Goal: Use online tool/utility: Use online tool/utility

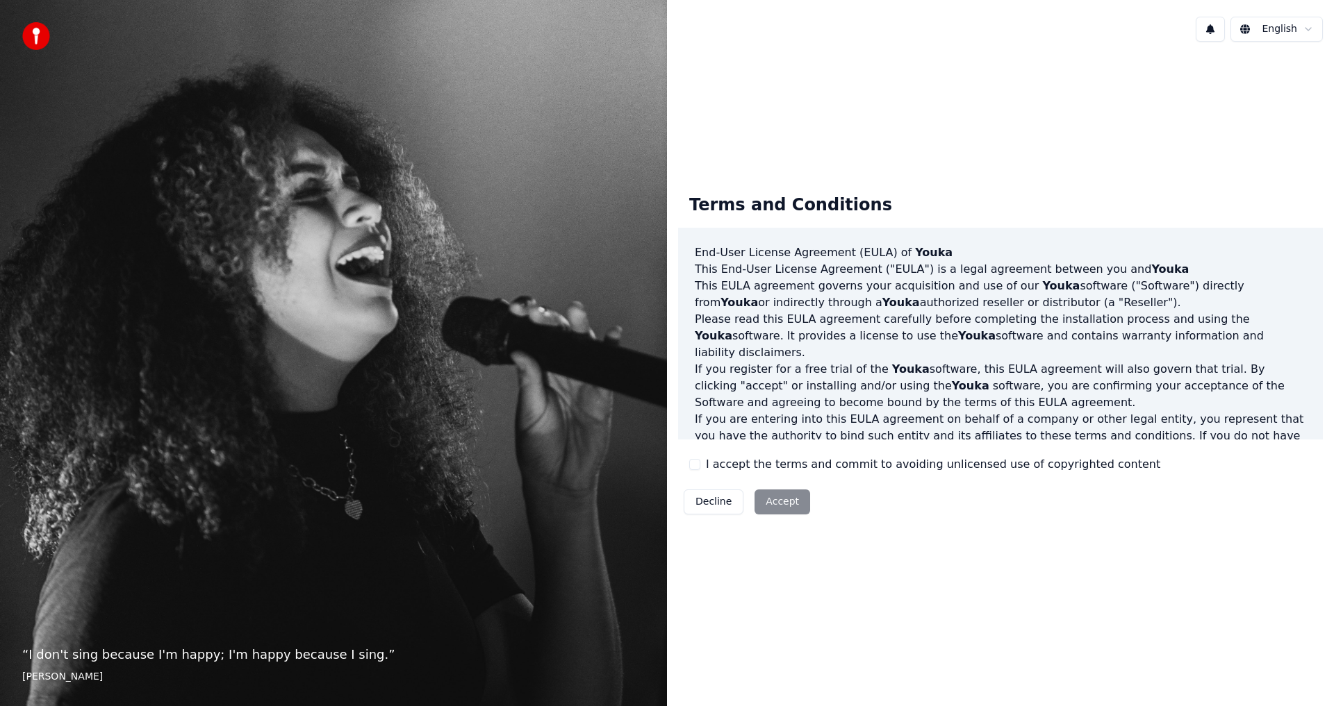
click at [697, 472] on div "I accept the terms and commit to avoiding unlicensed use of copyrighted content" at bounding box center [924, 464] width 471 height 17
click at [695, 465] on button "I accept the terms and commit to avoiding unlicensed use of copyrighted content" at bounding box center [694, 464] width 11 height 11
click at [788, 509] on button "Accept" at bounding box center [782, 502] width 56 height 25
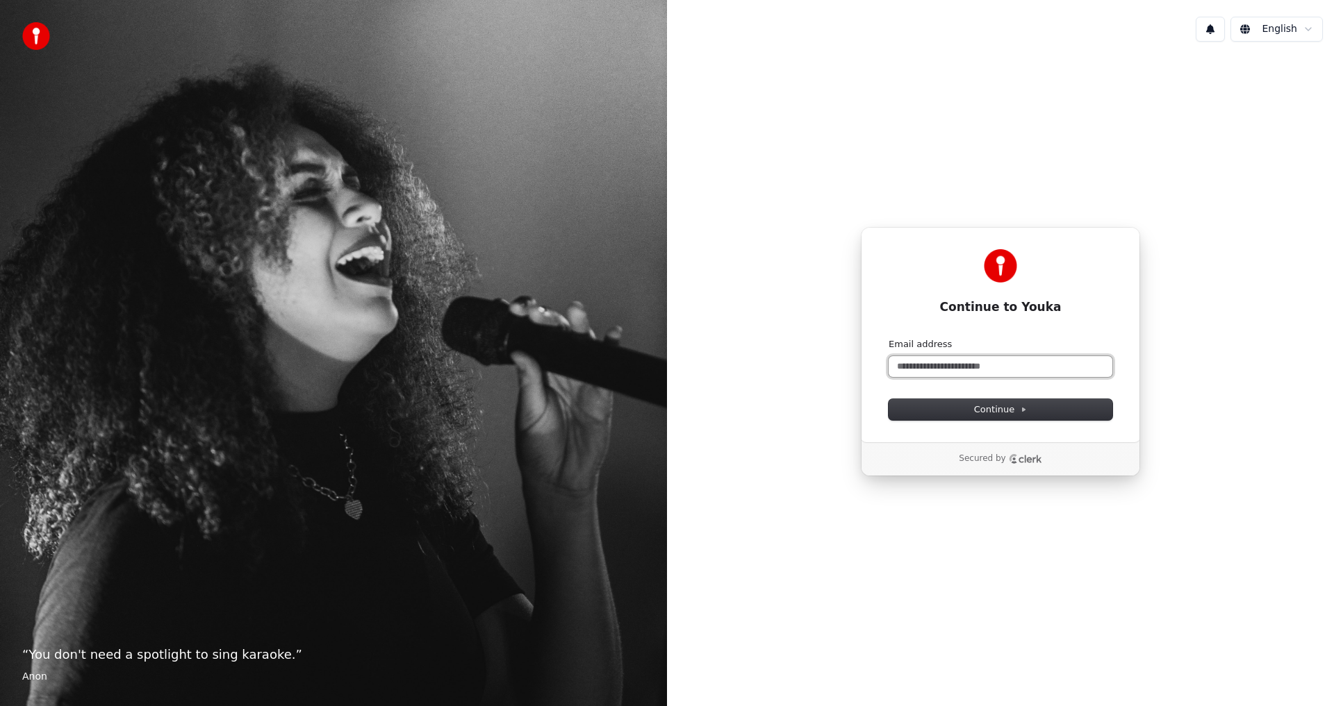
click at [946, 372] on input "Email address" at bounding box center [1000, 366] width 224 height 21
click at [1020, 409] on icon at bounding box center [1023, 409] width 7 height 7
type input "**********"
click at [952, 371] on input "Email address" at bounding box center [1000, 366] width 224 height 21
click at [958, 406] on button "Continue" at bounding box center [1000, 409] width 224 height 21
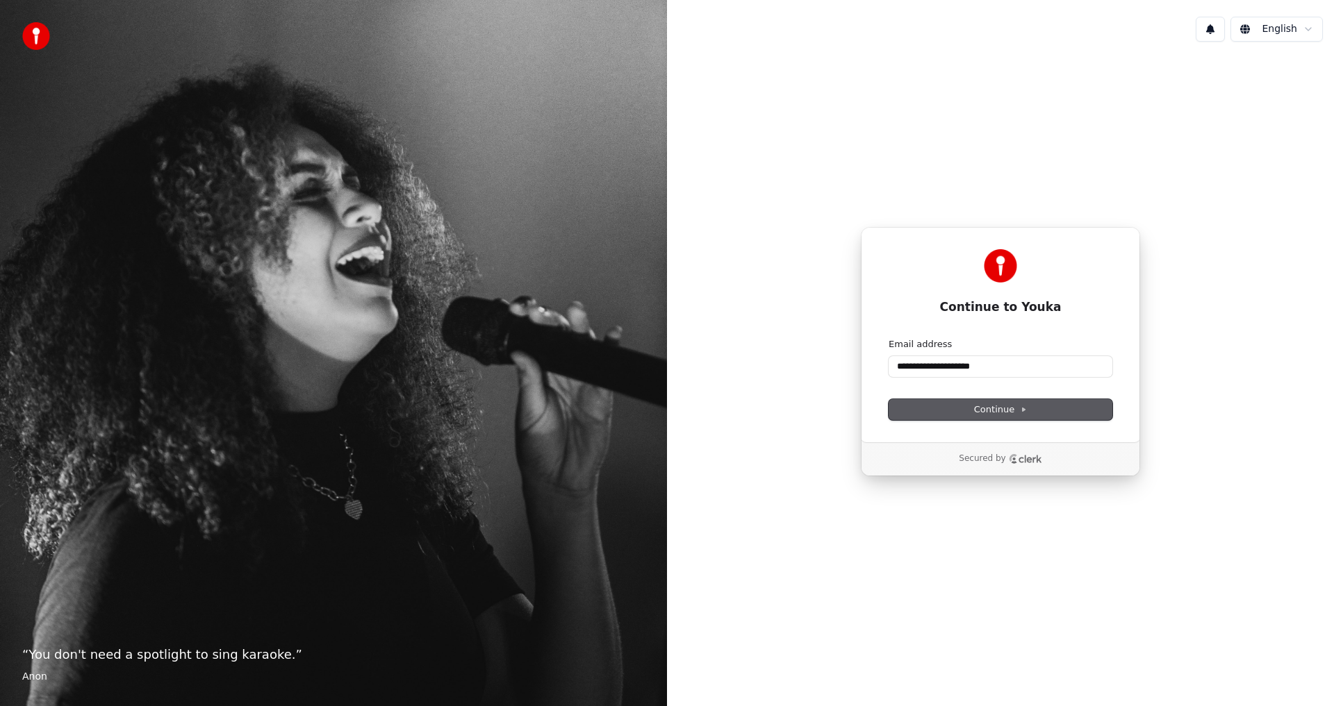
type input "**********"
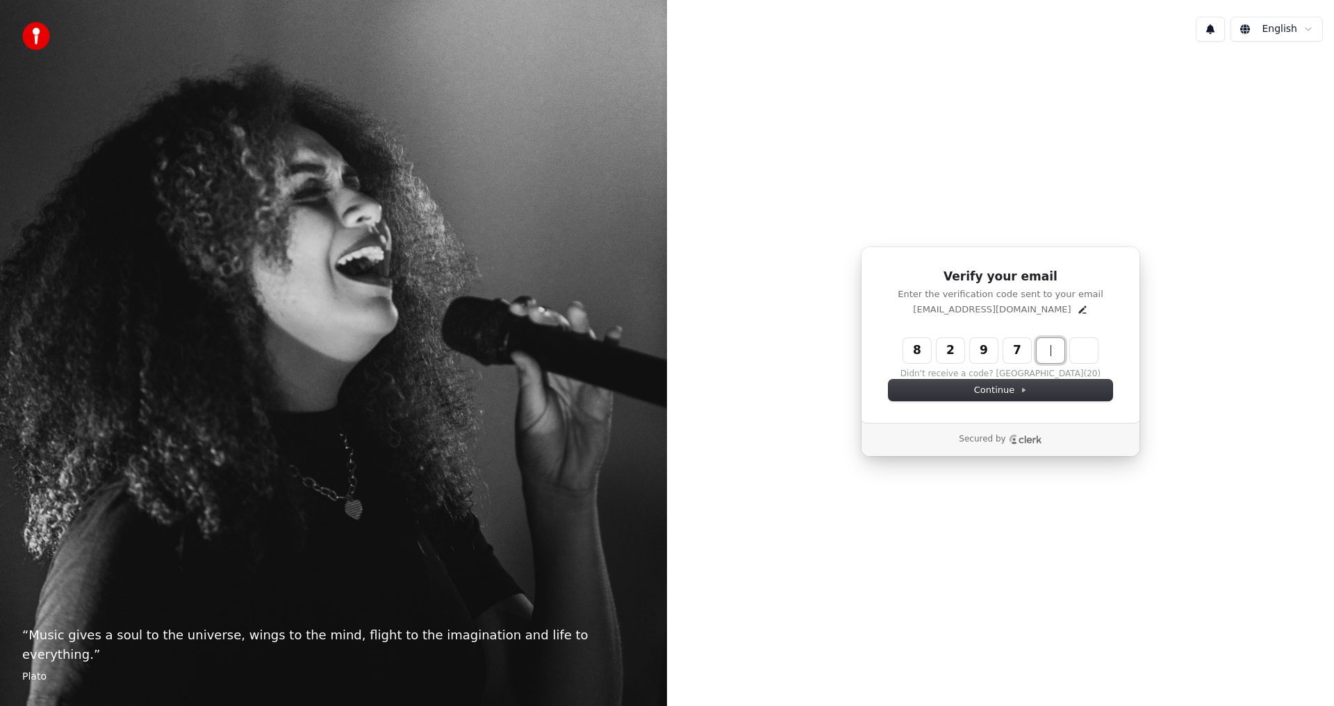
type input "******"
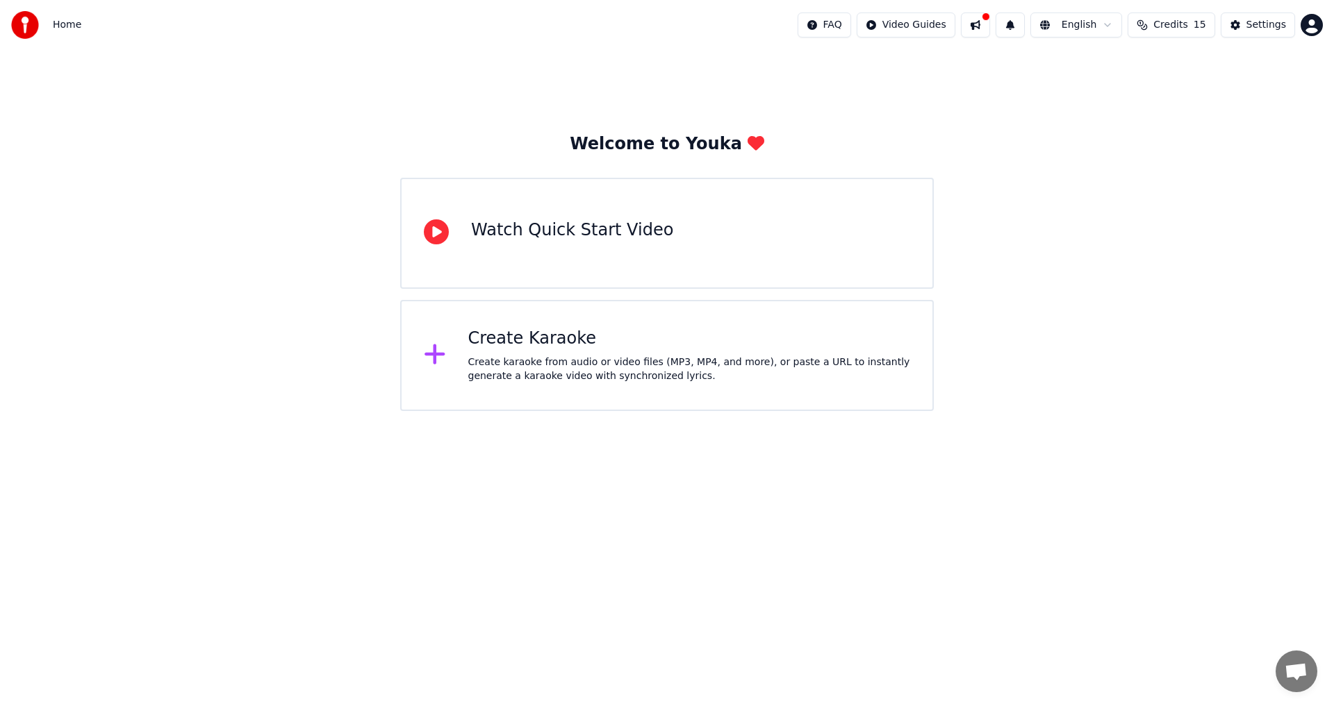
click at [538, 349] on div "Create Karaoke" at bounding box center [689, 339] width 442 height 22
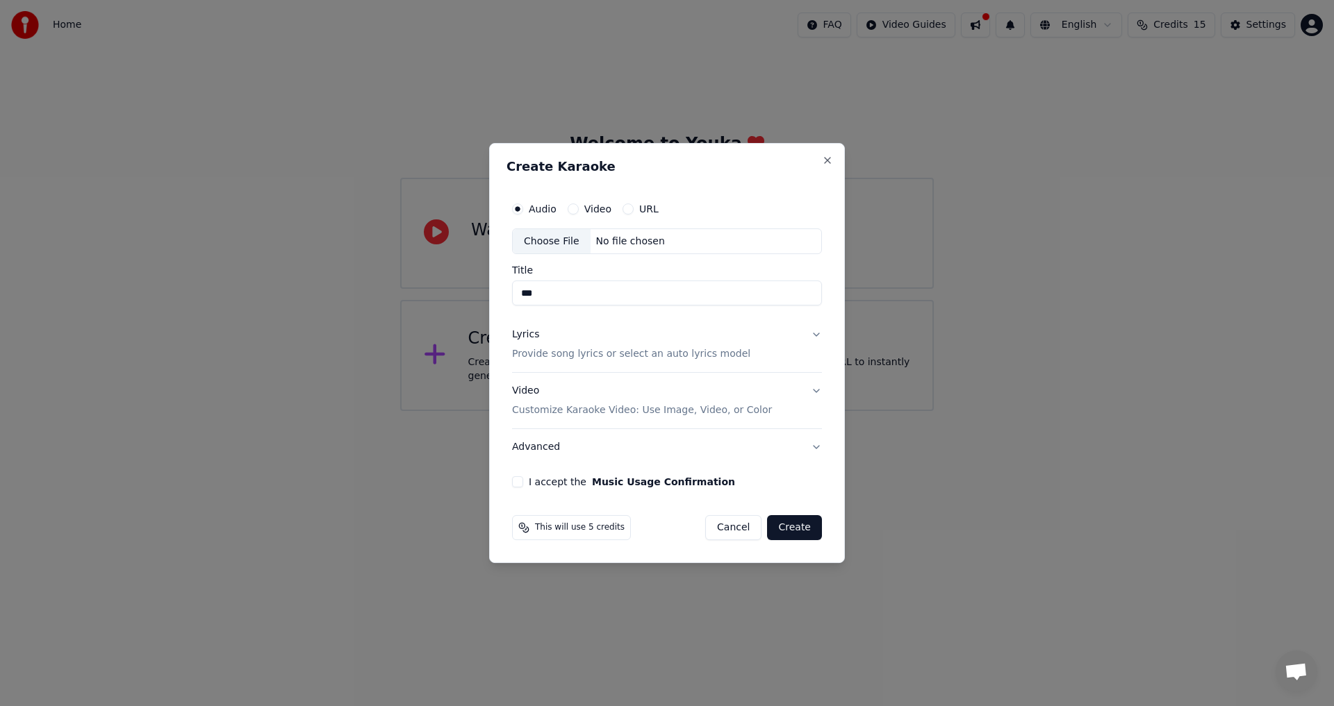
type input "***"
click at [516, 482] on button "I accept the Music Usage Confirmation" at bounding box center [517, 481] width 11 height 11
click at [540, 241] on div "Choose File" at bounding box center [552, 241] width 78 height 25
click at [561, 239] on div "Choose File" at bounding box center [552, 241] width 78 height 25
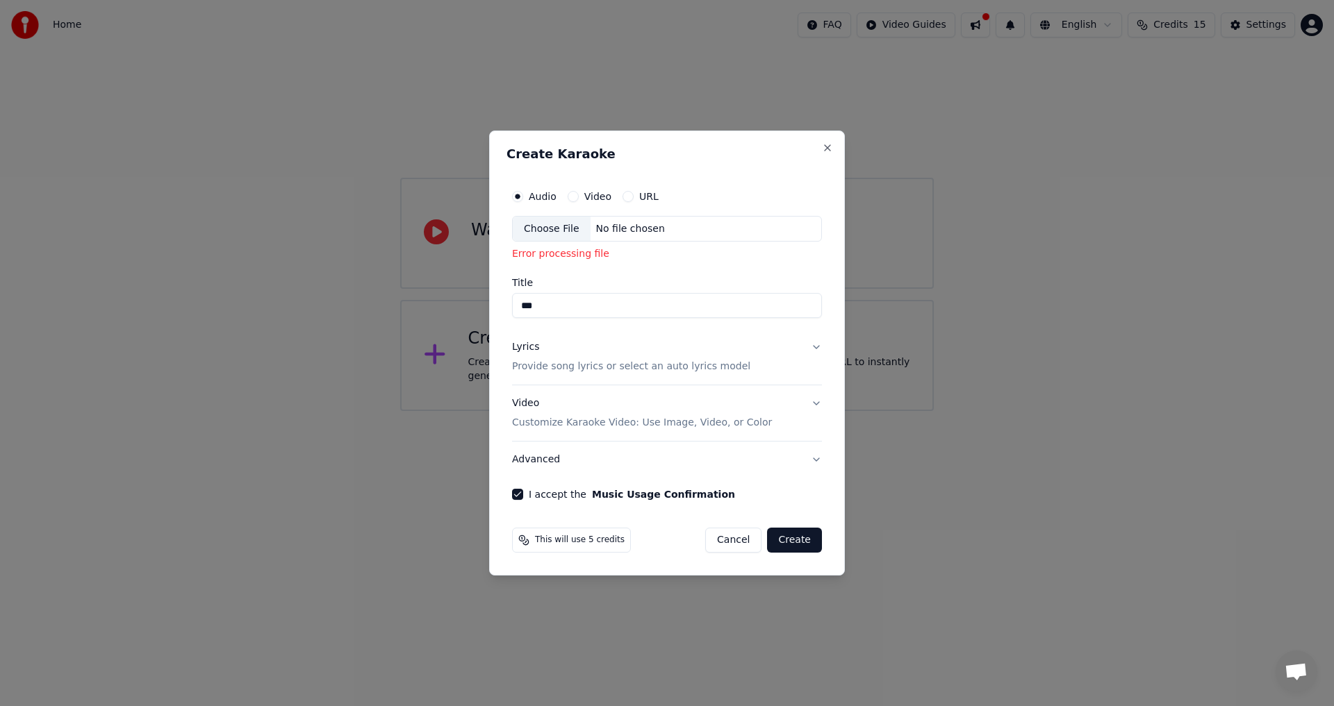
click at [589, 199] on label "Video" at bounding box center [597, 197] width 27 height 10
click at [579, 199] on button "Video" at bounding box center [572, 196] width 11 height 11
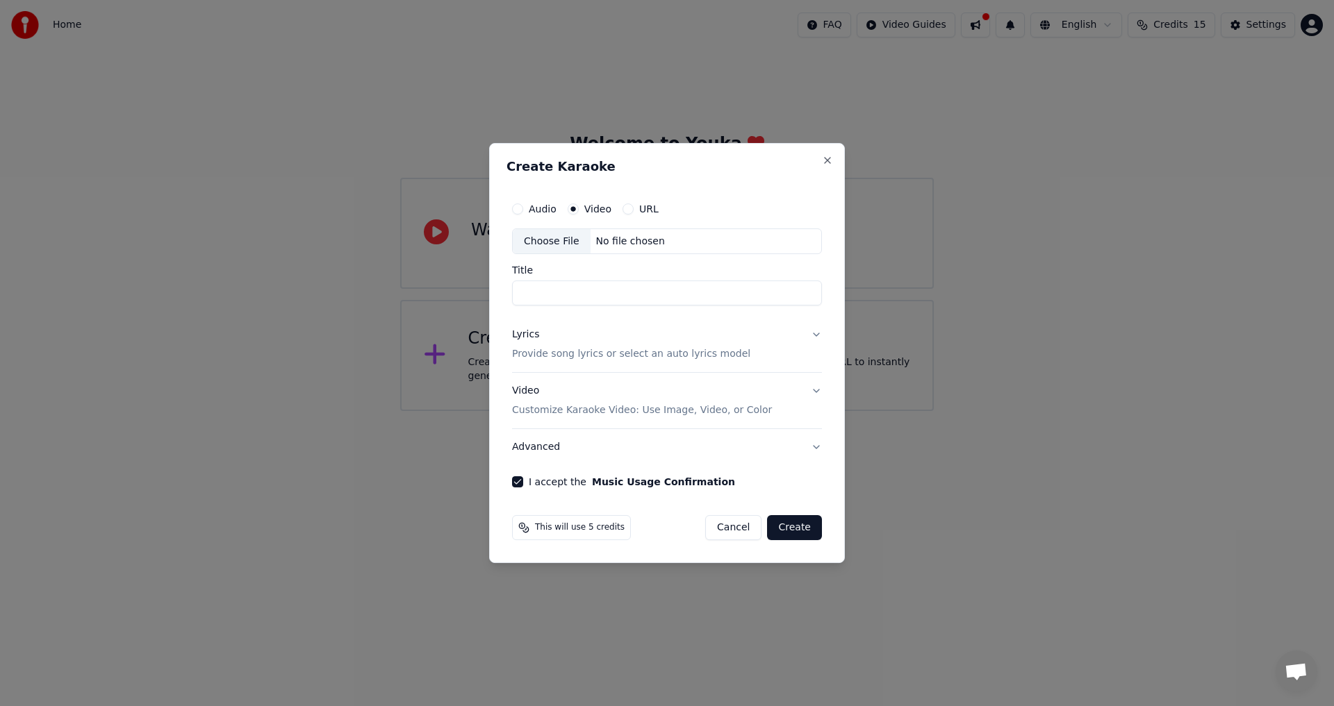
click at [549, 248] on div "Choose File" at bounding box center [552, 241] width 78 height 25
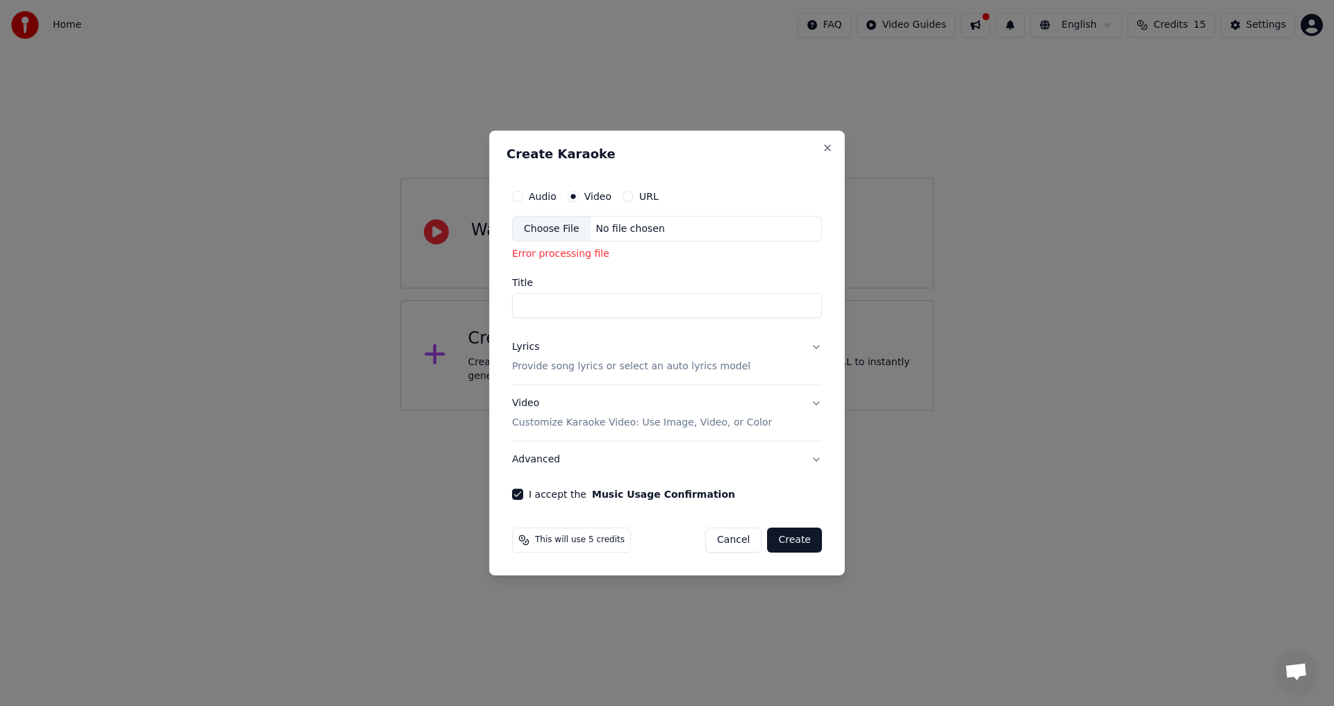
click at [624, 193] on button "URL" at bounding box center [627, 196] width 11 height 11
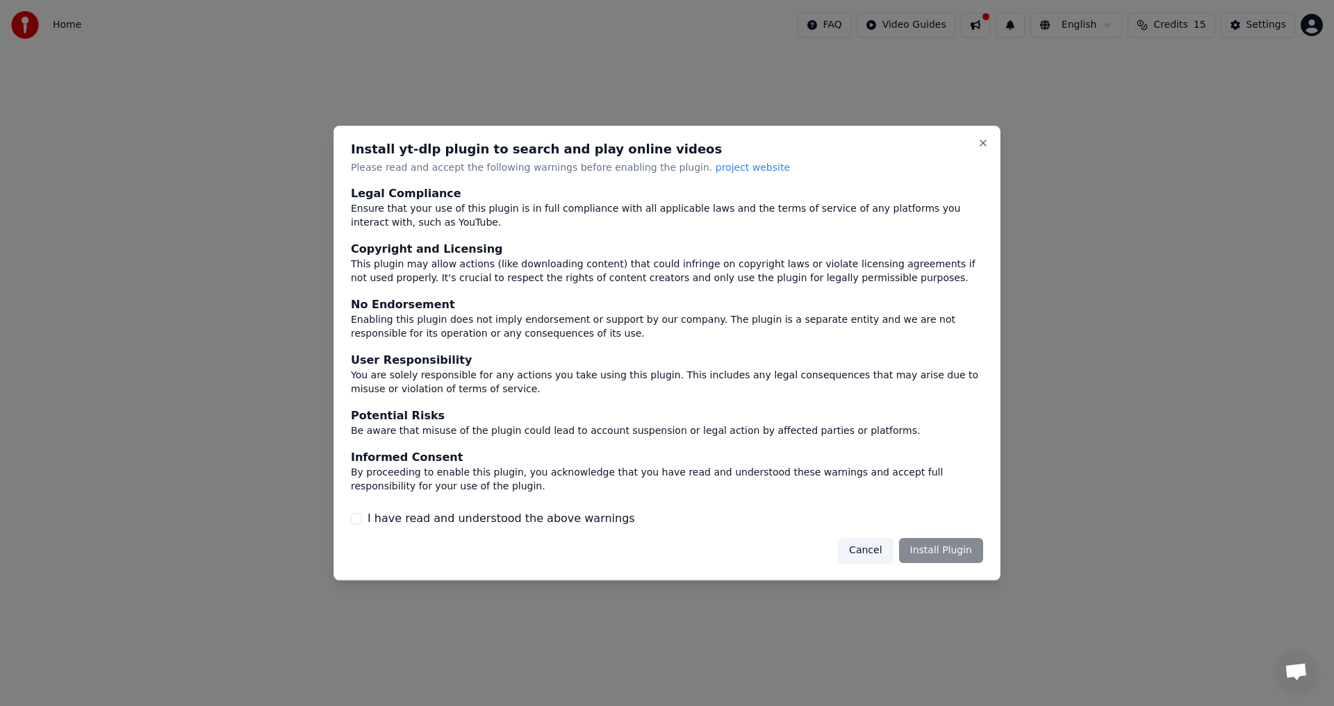
click at [862, 555] on button "Cancel" at bounding box center [865, 550] width 55 height 25
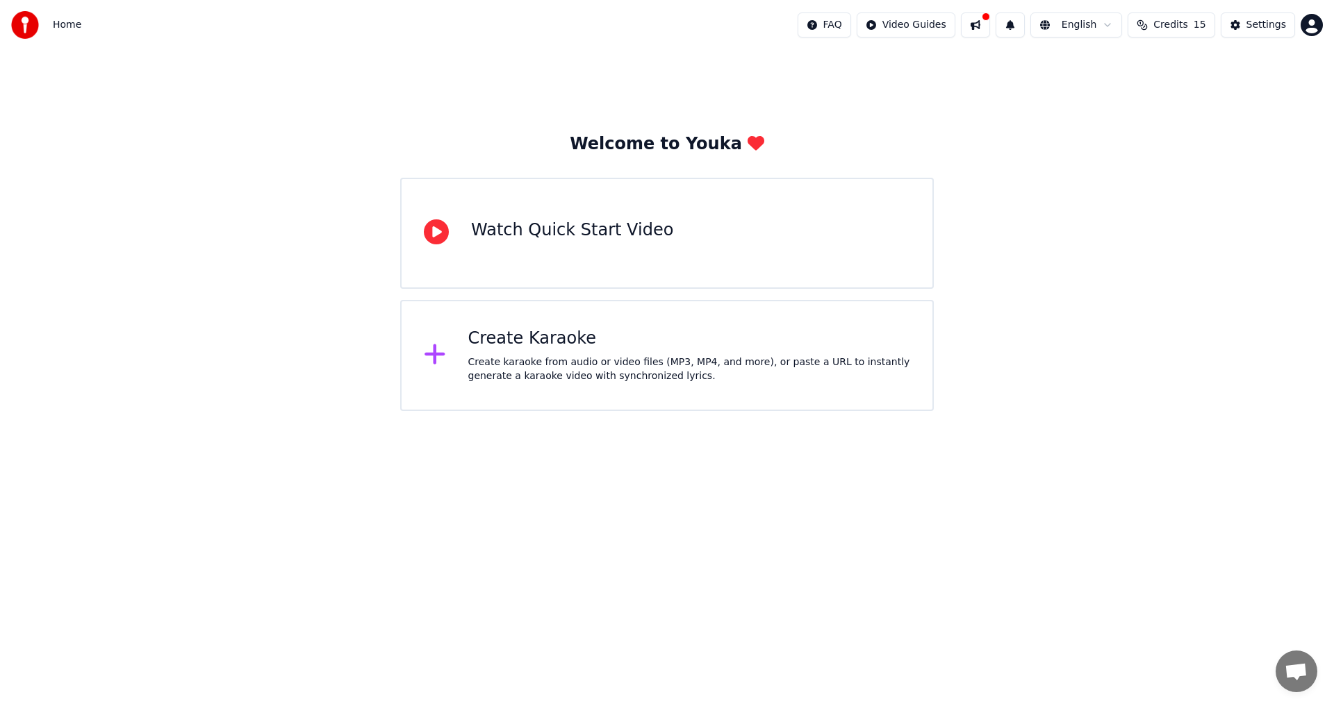
click at [587, 362] on div "Create karaoke from audio or video files (MP3, MP4, and more), or paste a URL t…" at bounding box center [689, 370] width 442 height 28
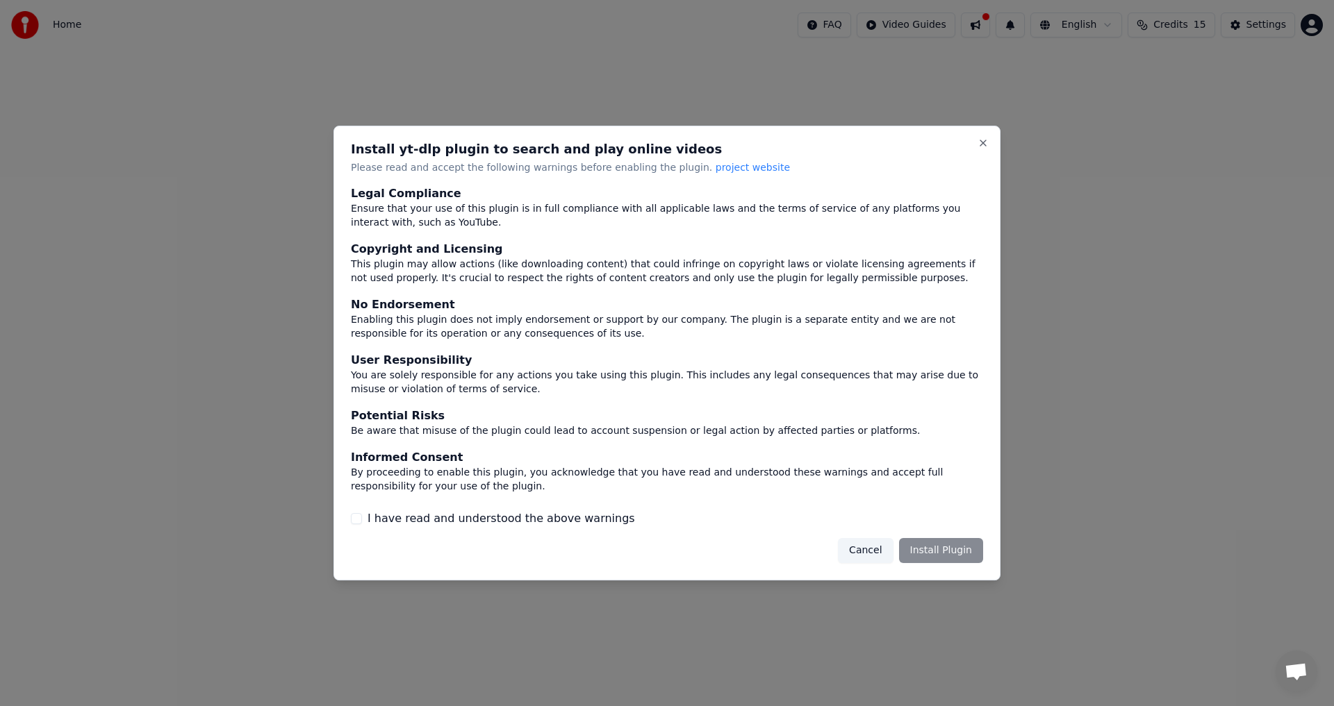
click at [924, 551] on div "Cancel Install Plugin" at bounding box center [910, 550] width 145 height 25
click at [1218, 171] on div at bounding box center [667, 353] width 1334 height 706
